Goal: Obtain resource: Download file/media

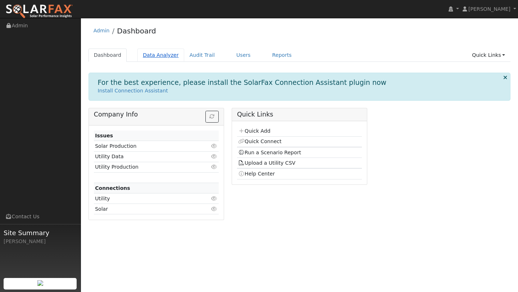
click at [164, 49] on link "Data Analyzer" at bounding box center [160, 55] width 47 height 13
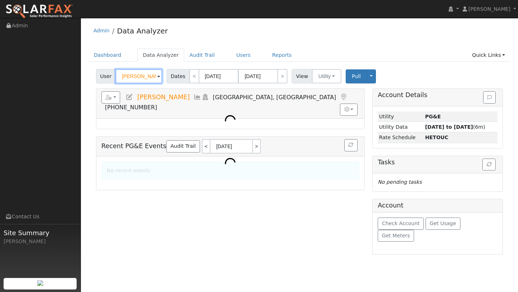
click at [140, 76] on input "[PERSON_NAME]" at bounding box center [139, 76] width 47 height 14
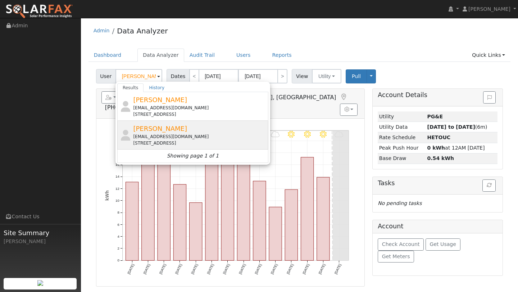
click at [156, 137] on div "nachothekid@gmail.com" at bounding box center [200, 137] width 134 height 6
type input "Ignacio Gil"
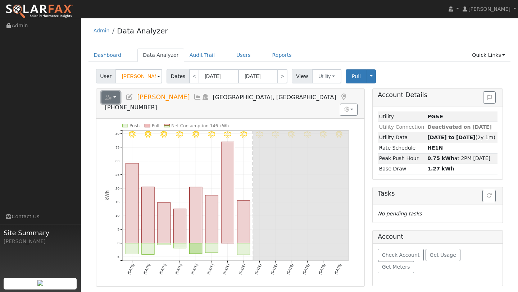
click at [114, 100] on button "button" at bounding box center [110, 97] width 19 height 12
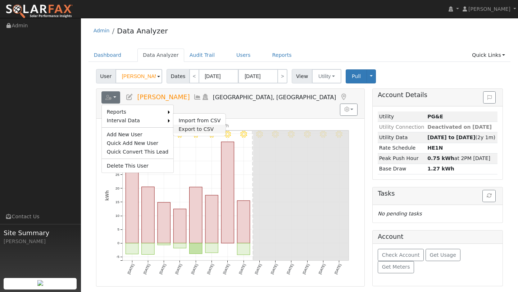
click at [188, 129] on link "Export to CSV" at bounding box center [199, 129] width 52 height 9
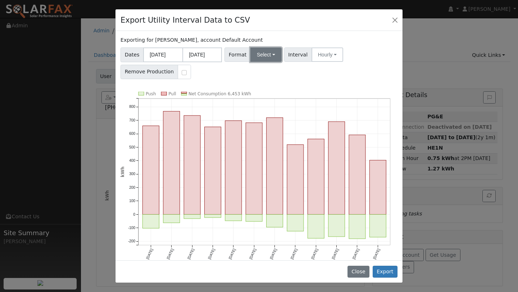
click at [267, 51] on button "Select" at bounding box center [265, 55] width 31 height 14
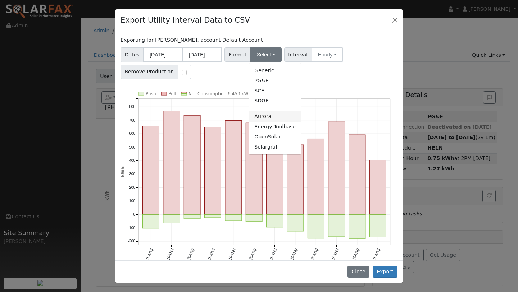
click at [262, 114] on link "Aurora" at bounding box center [274, 117] width 51 height 10
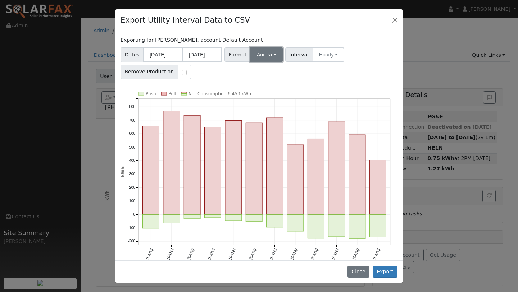
click at [256, 61] on button "Aurora" at bounding box center [266, 55] width 32 height 14
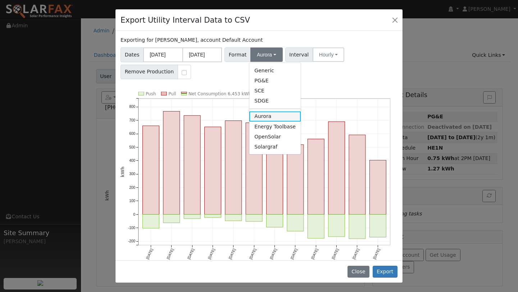
click at [267, 114] on link "Aurora" at bounding box center [274, 117] width 51 height 10
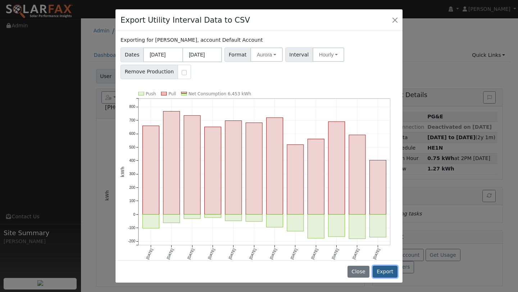
click at [384, 273] on button "Export" at bounding box center [385, 272] width 25 height 12
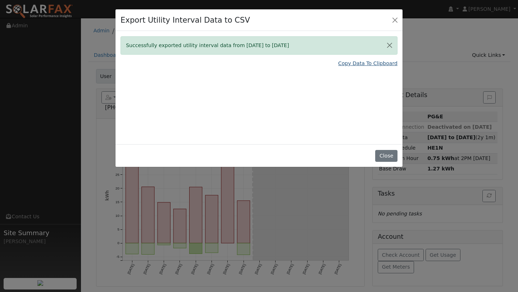
click at [355, 65] on link "Copy Data To Clipboard" at bounding box center [367, 64] width 59 height 8
click at [392, 14] on div "Export Utility Interval Data to CSV" at bounding box center [259, 20] width 287 height 22
click at [392, 18] on button "Close" at bounding box center [395, 20] width 10 height 10
